Goal: Information Seeking & Learning: Understand process/instructions

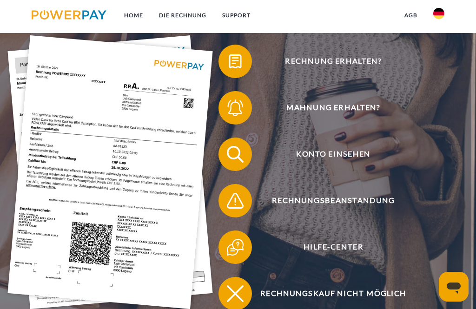
scroll to position [135, 0]
click at [366, 64] on span "Rechnung erhalten?" at bounding box center [333, 61] width 205 height 33
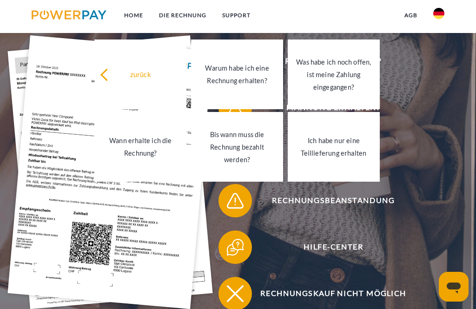
click at [123, 98] on link "zurück" at bounding box center [140, 75] width 92 height 70
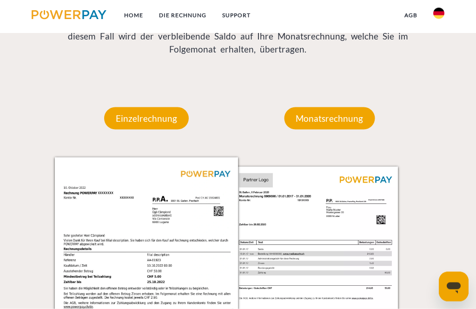
scroll to position [716, 0]
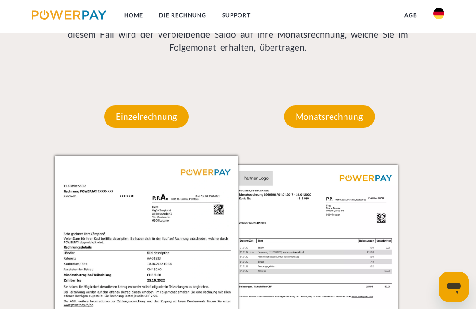
click at [139, 124] on p "Einzelrechnung" at bounding box center [146, 117] width 85 height 22
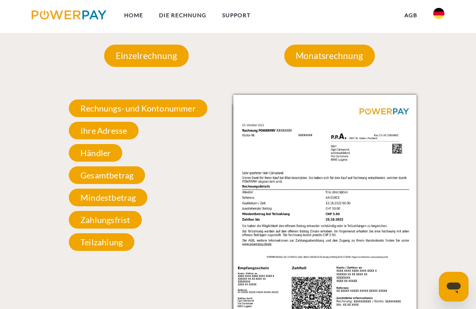
scroll to position [777, 0]
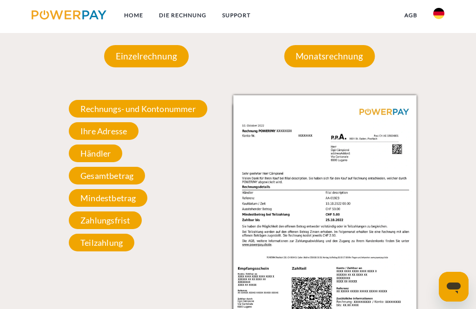
click at [101, 113] on span "Rechnungs- und Kontonummer" at bounding box center [138, 109] width 139 height 18
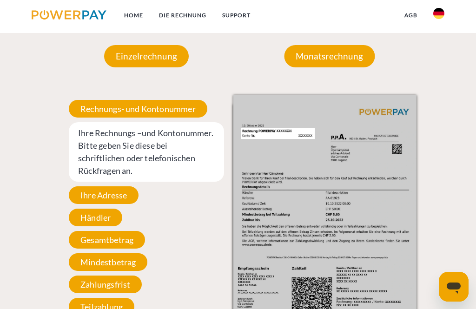
click at [104, 116] on span "Rechnungs- und Kontonummer" at bounding box center [138, 109] width 139 height 18
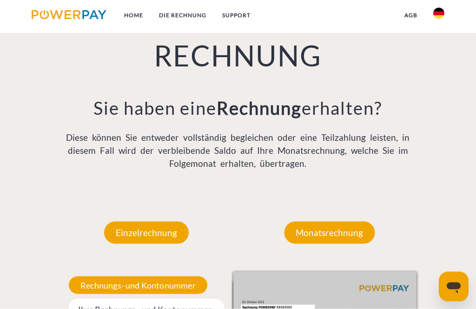
scroll to position [574, 0]
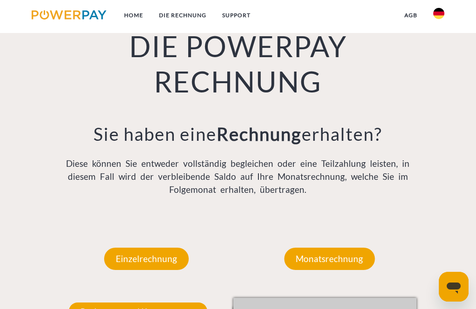
click at [192, 20] on link "DIE RECHNUNG" at bounding box center [182, 15] width 63 height 17
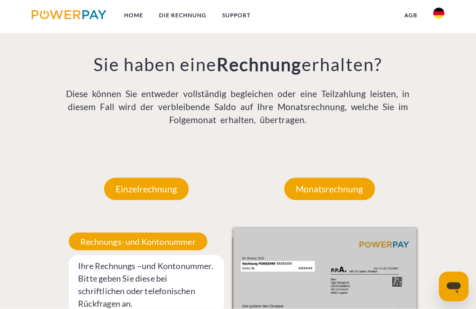
scroll to position [645, 0]
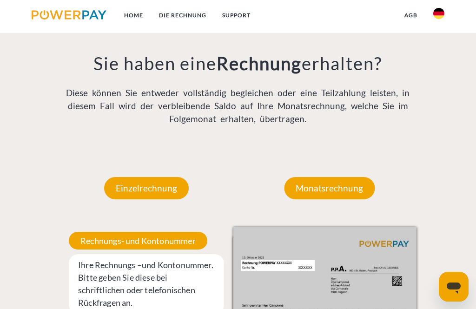
click at [192, 17] on link "DIE RECHNUNG" at bounding box center [182, 15] width 63 height 17
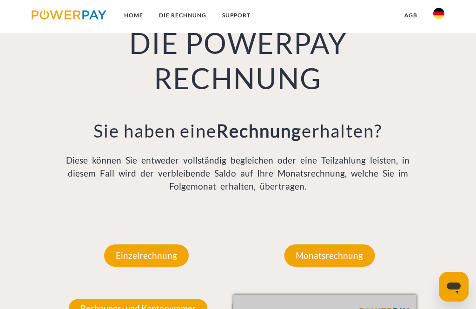
click at [134, 22] on link "Home" at bounding box center [133, 15] width 35 height 17
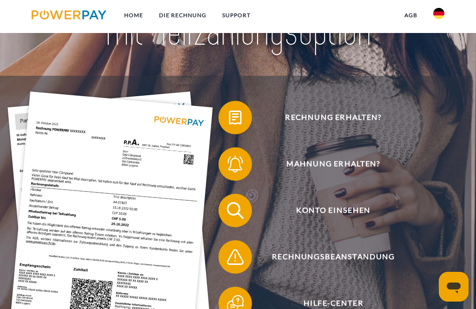
scroll to position [73, 0]
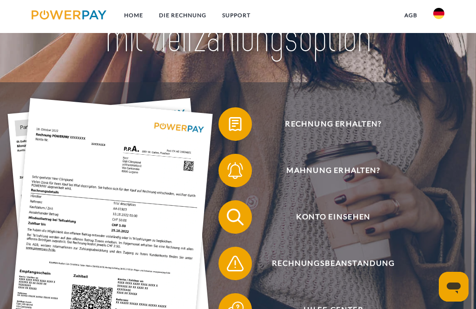
click at [237, 127] on img at bounding box center [235, 123] width 21 height 21
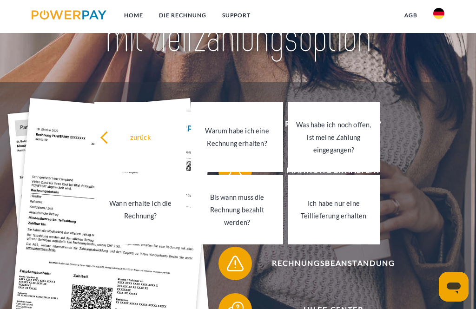
click at [156, 227] on link "Wann erhalte ich die Rechnung?" at bounding box center [140, 210] width 92 height 70
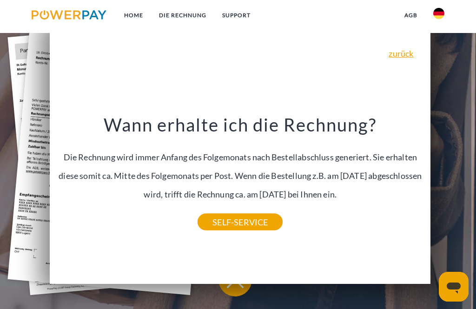
scroll to position [152, 0]
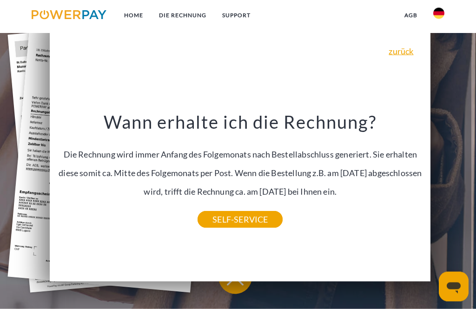
click at [220, 218] on link "SELF-SERVICE" at bounding box center [240, 219] width 85 height 17
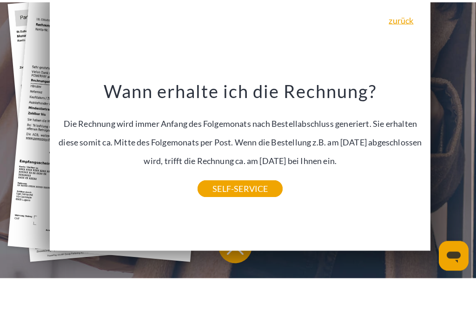
scroll to position [183, 0]
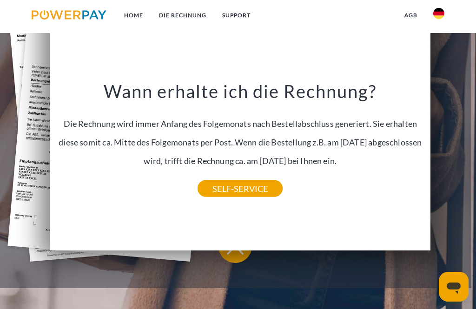
click at [255, 189] on link "SELF-SERVICE" at bounding box center [240, 188] width 85 height 17
